Goal: Ask a question

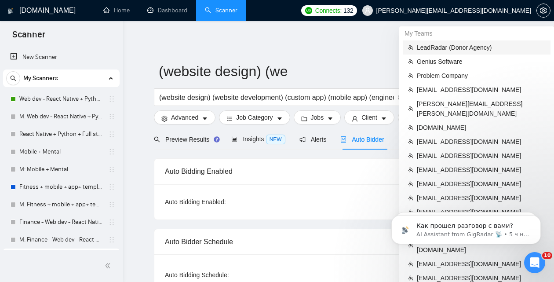
click at [455, 44] on span "LeadRadar (Donor Agency)" at bounding box center [481, 48] width 128 height 10
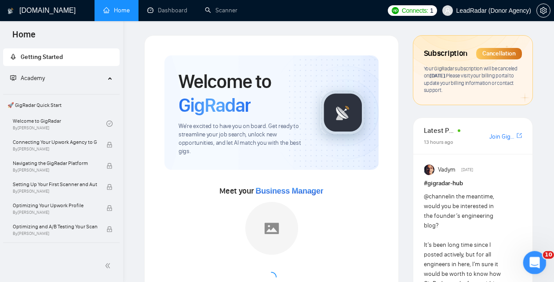
click at [540, 259] on div "Открыть службу сообщений Intercom" at bounding box center [533, 261] width 29 height 29
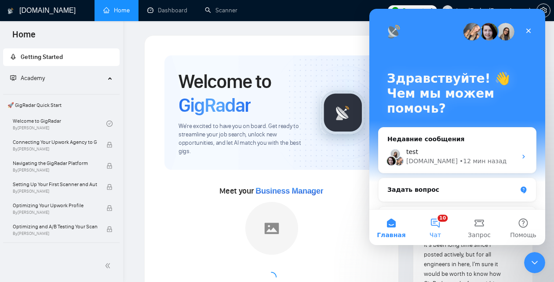
click at [433, 223] on button "10 Чат" at bounding box center [436, 227] width 44 height 35
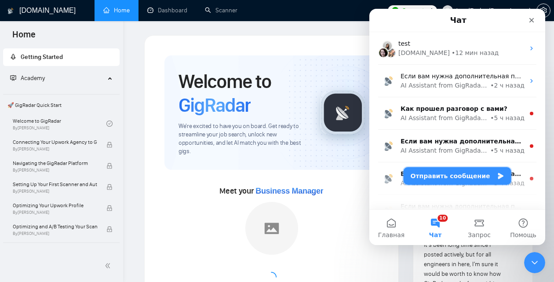
click at [462, 177] on button "Отправить сообщение" at bounding box center [458, 176] width 108 height 18
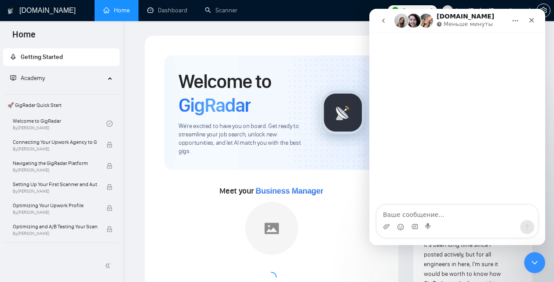
click at [429, 211] on textarea "Ваше сообщение..." at bounding box center [457, 212] width 161 height 15
type textarea "test"
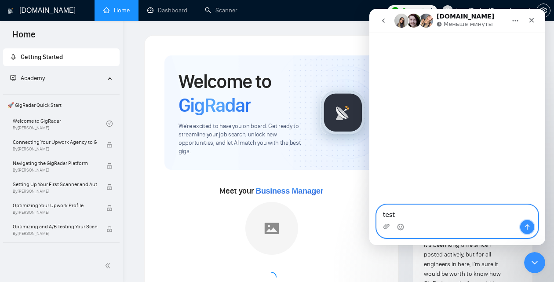
click at [533, 224] on button "Отправить сообщение…" at bounding box center [528, 227] width 14 height 14
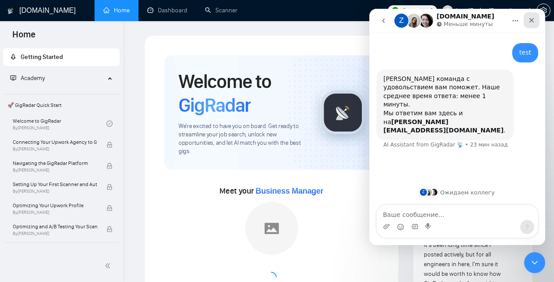
click at [536, 22] on div "Закрыть" at bounding box center [532, 20] width 16 height 16
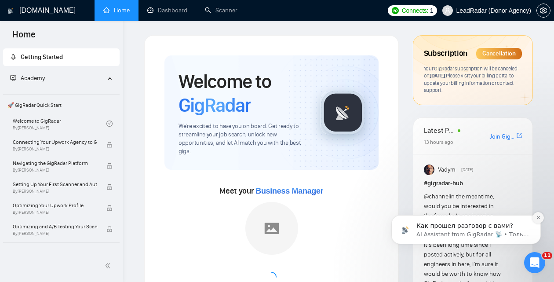
click at [537, 218] on icon "Dismiss notification" at bounding box center [538, 217] width 5 height 5
click at [530, 260] on icon "Открыть службу сообщений Intercom" at bounding box center [534, 261] width 15 height 15
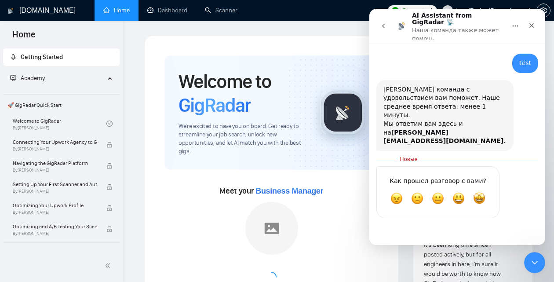
scroll to position [1, 0]
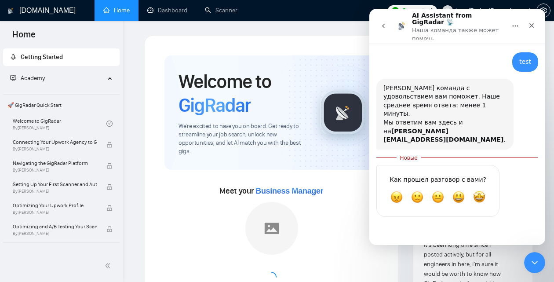
click at [383, 22] on icon "go back" at bounding box center [383, 25] width 7 height 7
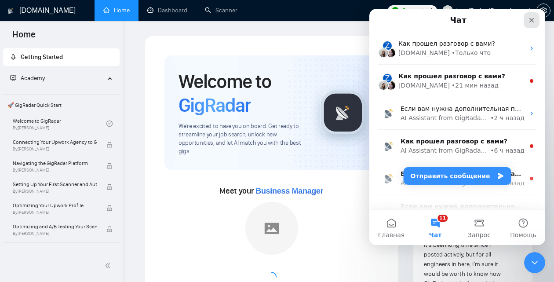
click at [531, 21] on icon "Закрыть" at bounding box center [531, 20] width 7 height 7
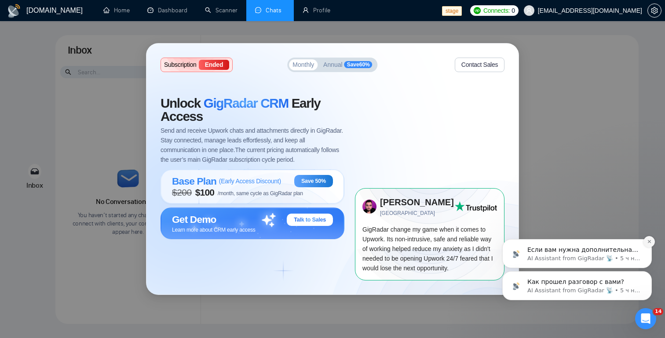
click at [648, 245] on button "Dismiss notification" at bounding box center [649, 241] width 11 height 11
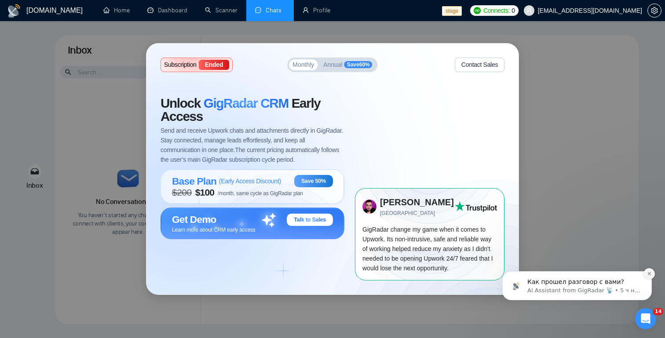
click at [650, 275] on icon "Dismiss notification" at bounding box center [649, 273] width 5 height 5
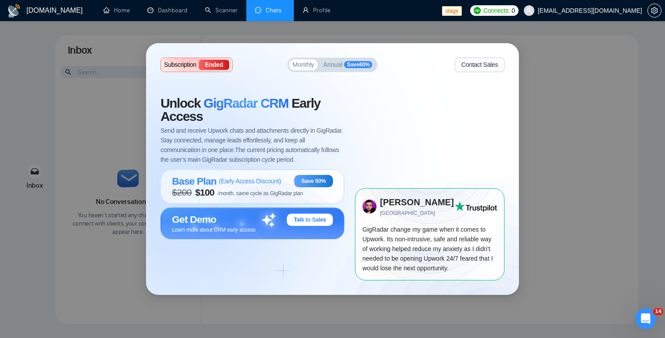
click at [491, 68] on button "Contact Sales" at bounding box center [480, 65] width 50 height 15
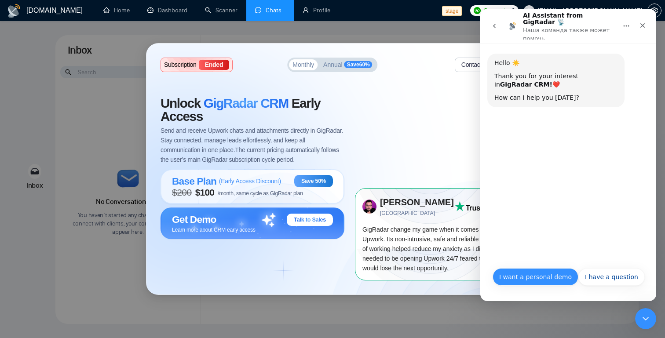
click at [549, 278] on button "I want a personal demo" at bounding box center [536, 277] width 86 height 18
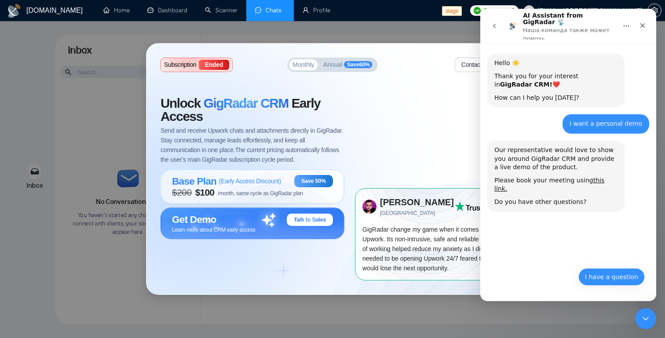
click at [605, 269] on button "I have a question" at bounding box center [612, 277] width 66 height 18
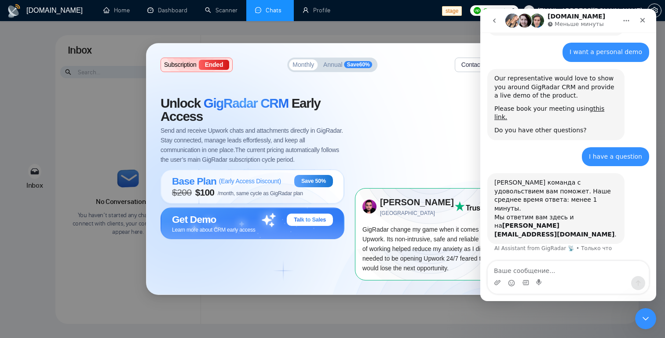
scroll to position [62, 0]
type textarea "test"
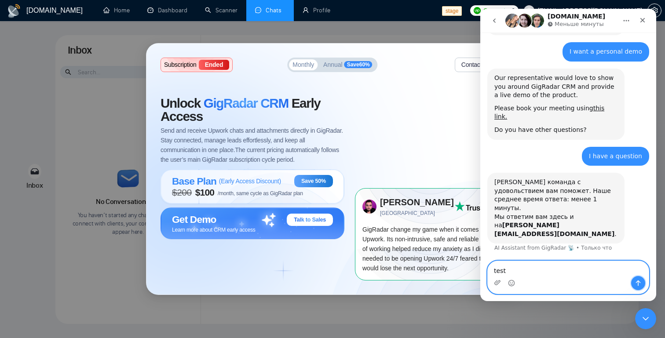
click at [640, 287] on icon "Отправить сообщение…" at bounding box center [638, 283] width 7 height 7
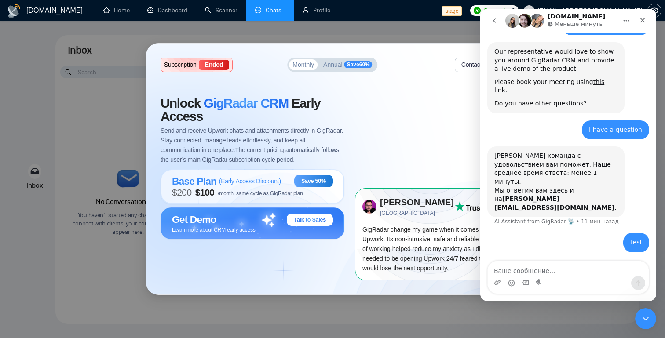
click at [498, 20] on icon "go back" at bounding box center [494, 20] width 7 height 7
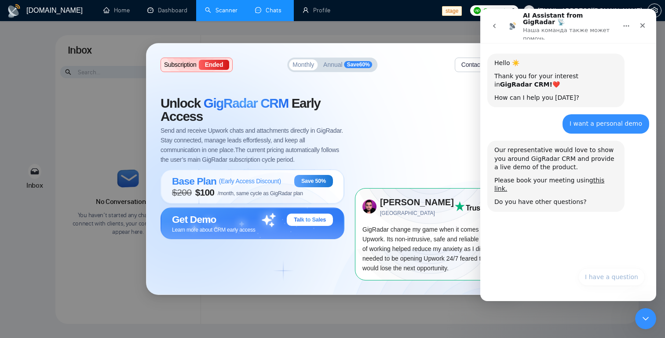
scroll to position [0, 0]
